Goal: Use online tool/utility: Utilize a website feature to perform a specific function

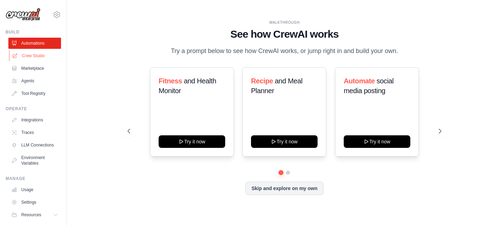
click at [37, 60] on link "Crew Studio" at bounding box center [35, 55] width 53 height 11
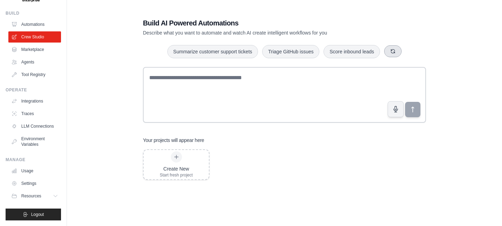
click at [393, 53] on icon "button" at bounding box center [393, 51] width 6 height 6
click at [353, 55] on button "Triage GitHub issues" at bounding box center [345, 51] width 57 height 13
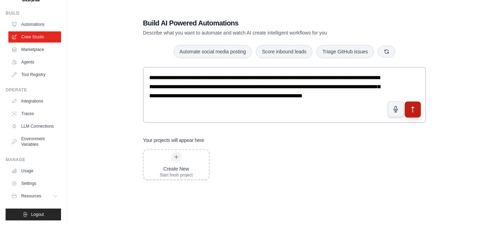
click at [414, 108] on icon "submit" at bounding box center [413, 109] width 7 height 7
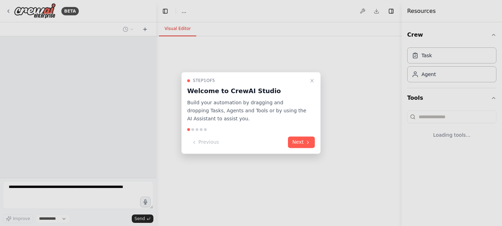
select select "****"
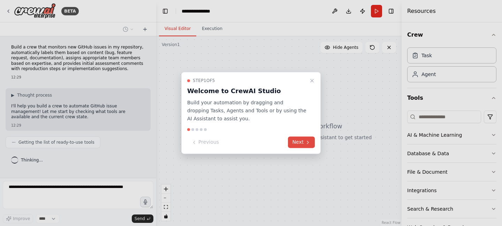
click at [296, 138] on button "Next" at bounding box center [301, 143] width 27 height 12
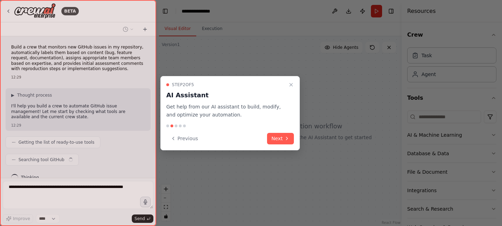
scroll to position [11, 0]
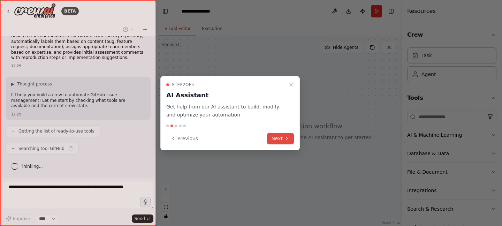
click at [283, 138] on button "Next" at bounding box center [280, 139] width 27 height 12
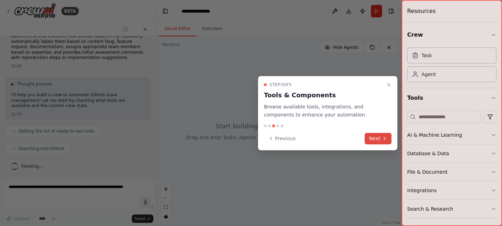
click at [385, 139] on icon at bounding box center [385, 139] width 6 height 6
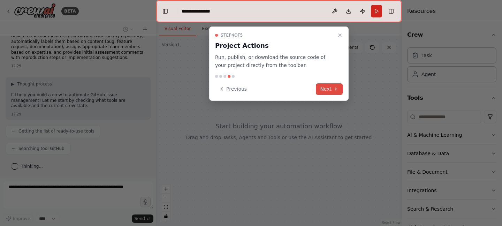
click at [328, 85] on button "Next" at bounding box center [329, 89] width 27 height 12
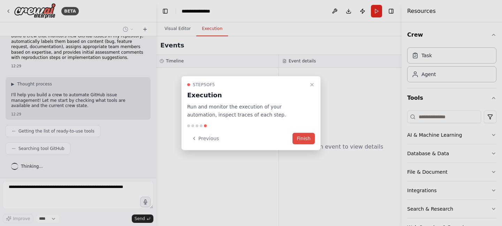
click at [300, 143] on button "Finish" at bounding box center [304, 139] width 22 height 12
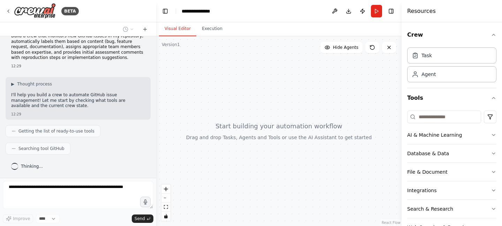
scroll to position [29, 0]
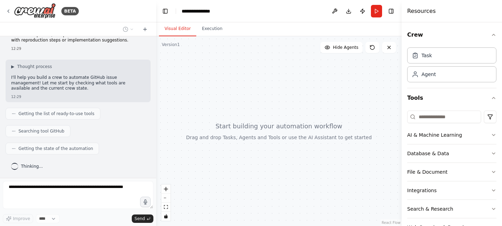
drag, startPoint x: 275, startPoint y: 135, endPoint x: 255, endPoint y: 106, distance: 35.4
click at [255, 106] on div at bounding box center [279, 131] width 246 height 190
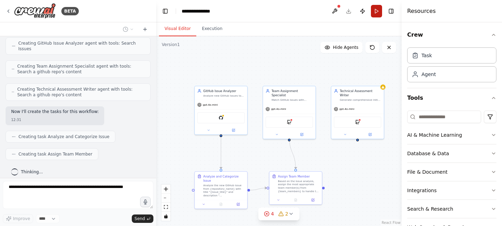
scroll to position [286, 0]
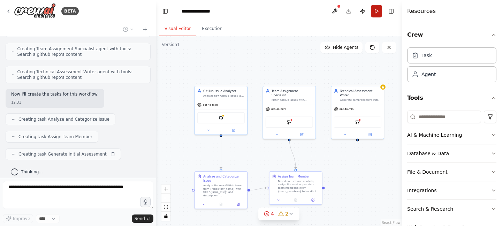
click at [378, 13] on button "Run" at bounding box center [376, 11] width 11 height 13
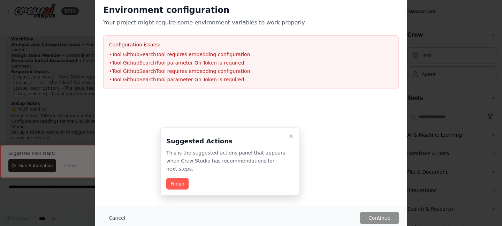
scroll to position [564, 0]
